Goal: Transaction & Acquisition: Download file/media

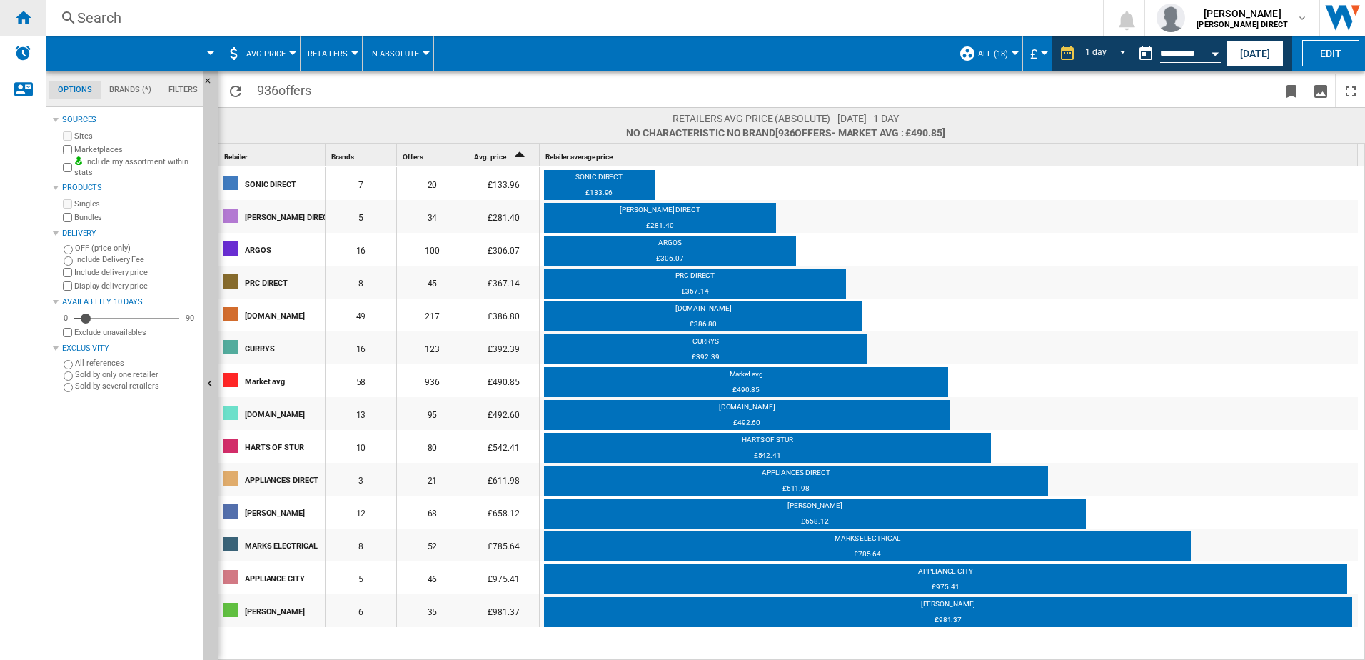
click at [21, 16] on ng-md-icon "Home" at bounding box center [22, 17] width 17 height 17
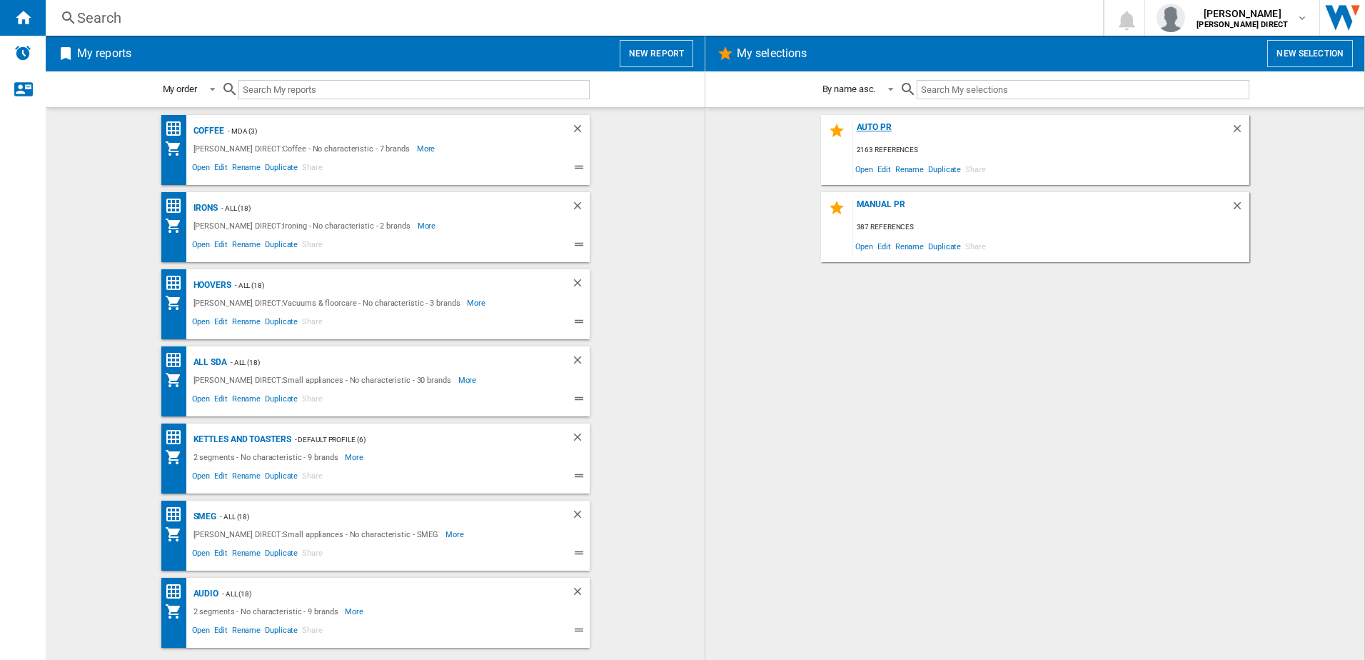
click at [879, 129] on div "AUTO PR" at bounding box center [1042, 131] width 378 height 19
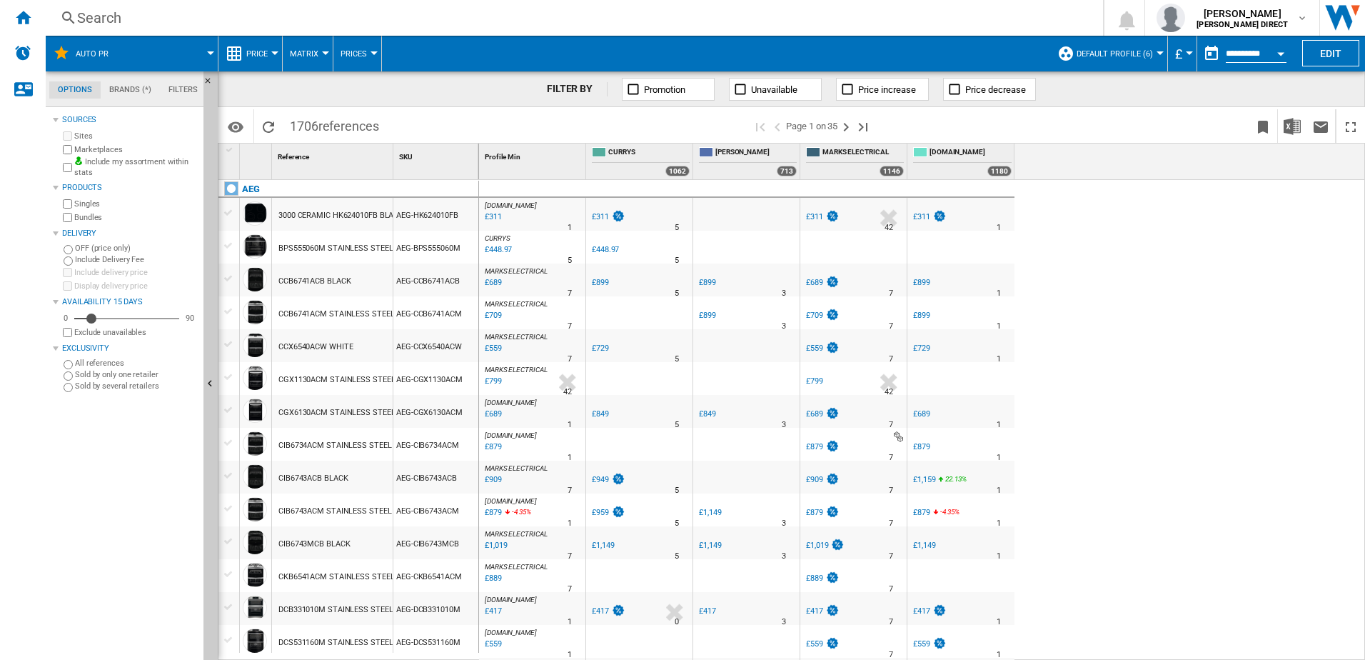
click at [74, 215] on div "Bundles" at bounding box center [129, 218] width 138 height 14
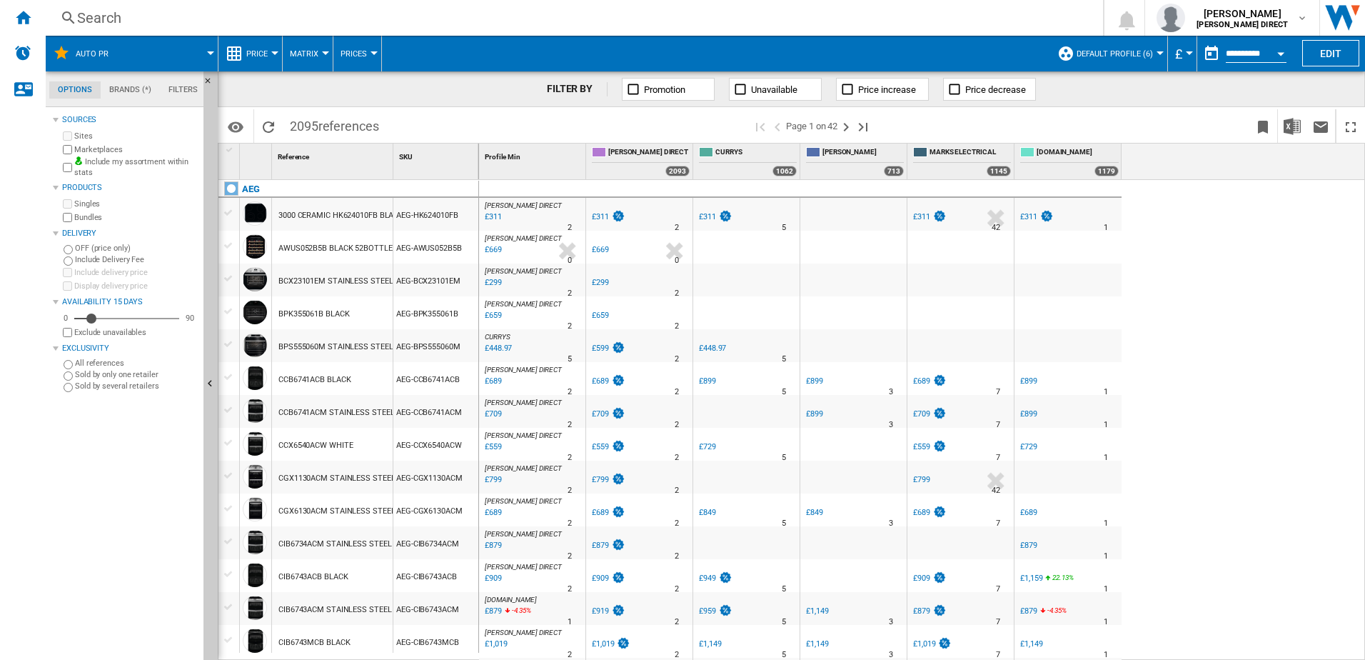
click at [1113, 53] on span "Default profile (6)" at bounding box center [1115, 53] width 76 height 9
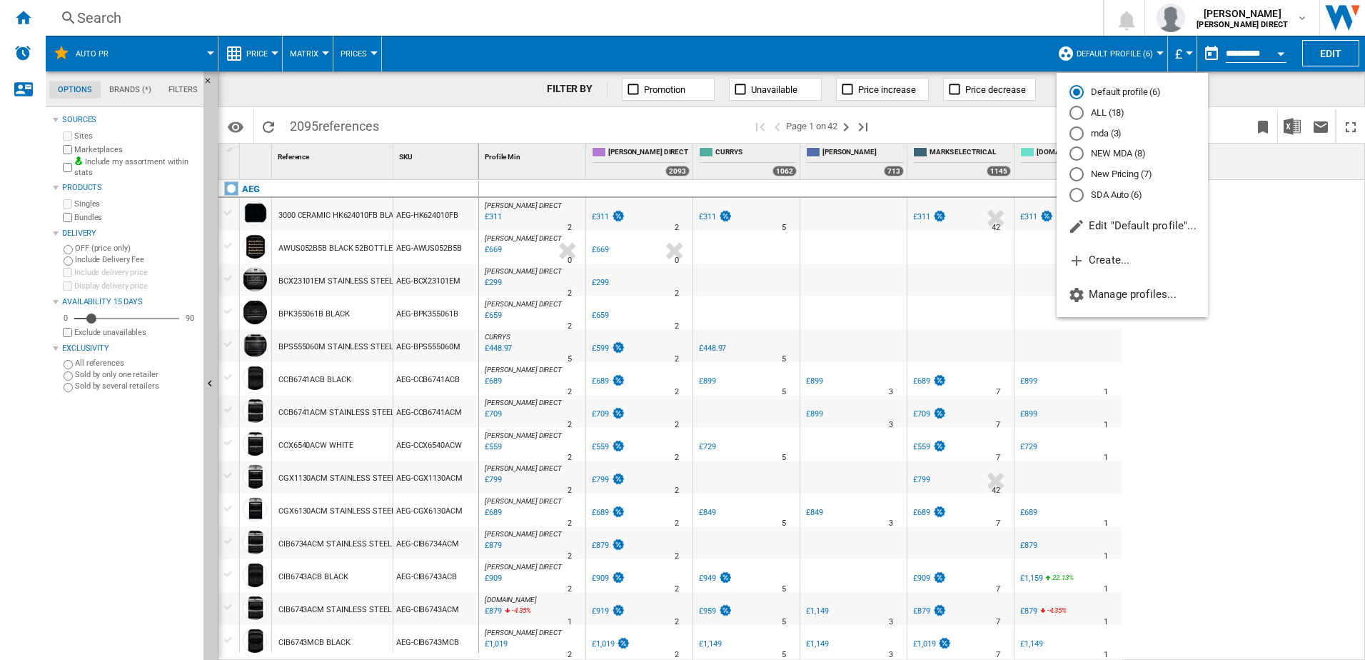
click at [1116, 172] on md-radio-button "New Pricing (7)" at bounding box center [1133, 175] width 126 height 14
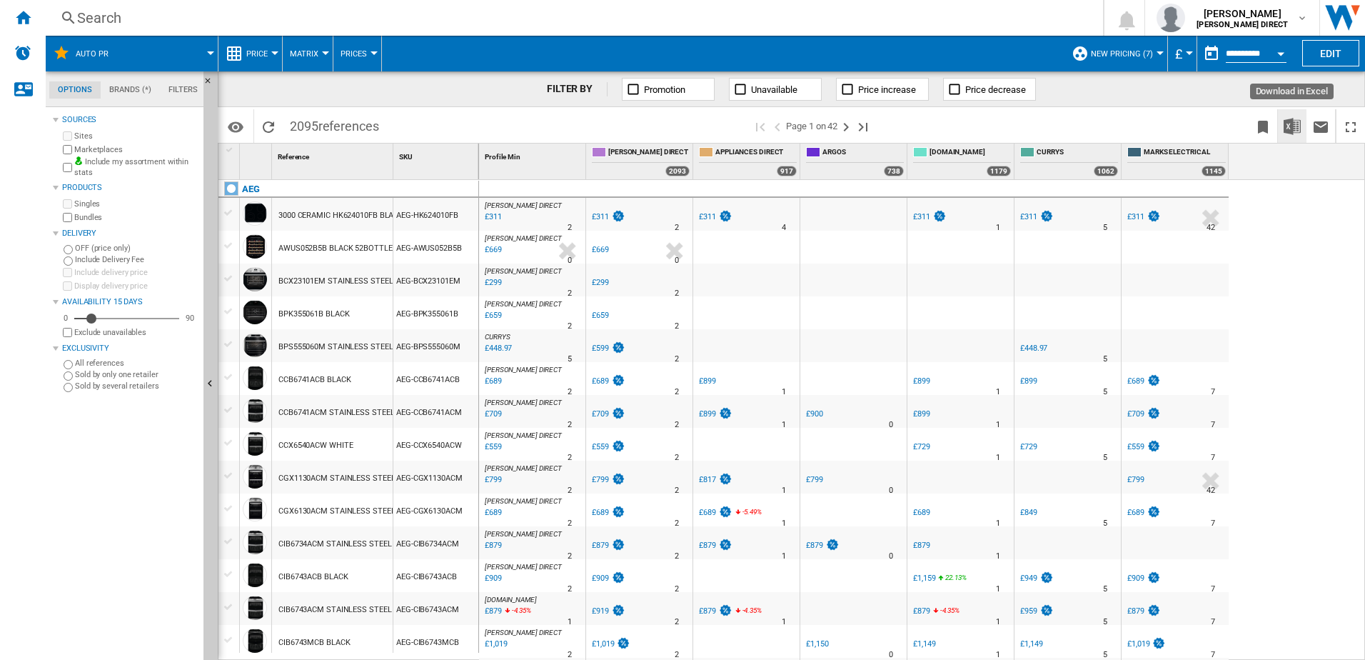
click at [1292, 124] on img "Download in Excel" at bounding box center [1292, 126] width 17 height 17
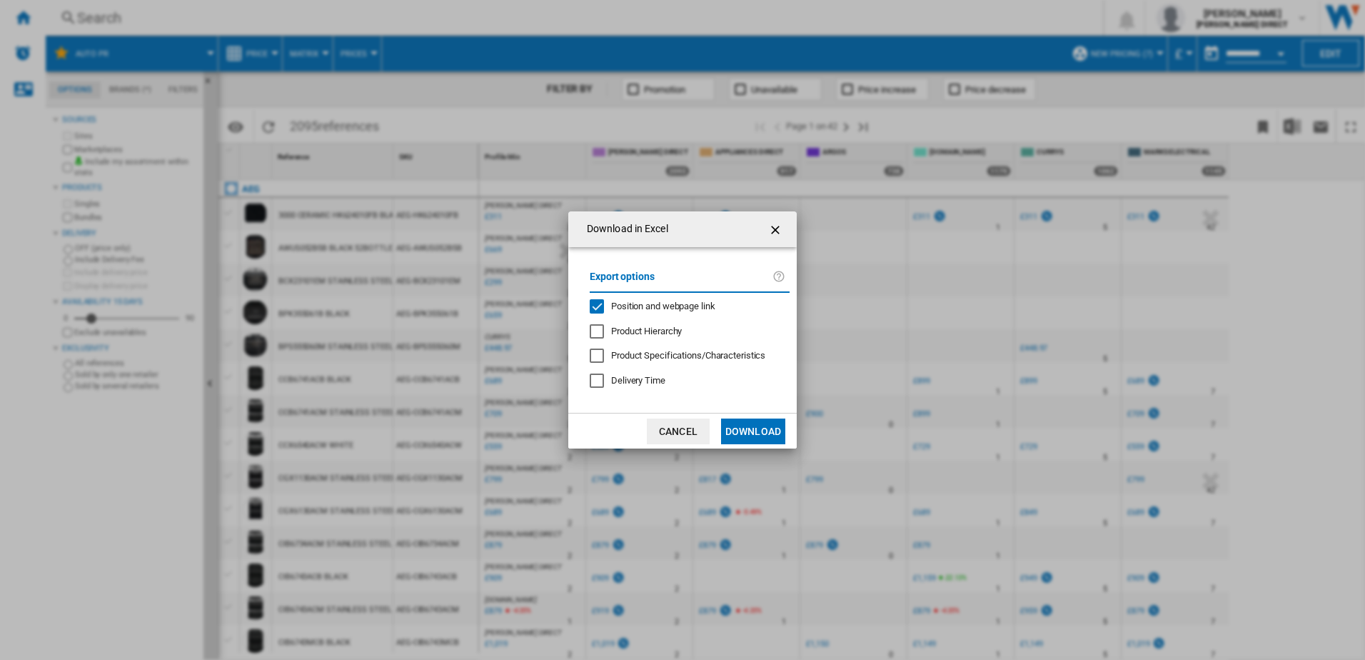
click at [681, 293] on label "Export options" at bounding box center [681, 281] width 183 height 26
click at [673, 301] on span "Position and webpage link" at bounding box center [663, 306] width 104 height 11
click at [757, 431] on button "Download" at bounding box center [753, 431] width 64 height 26
